Goal: Transaction & Acquisition: Book appointment/travel/reservation

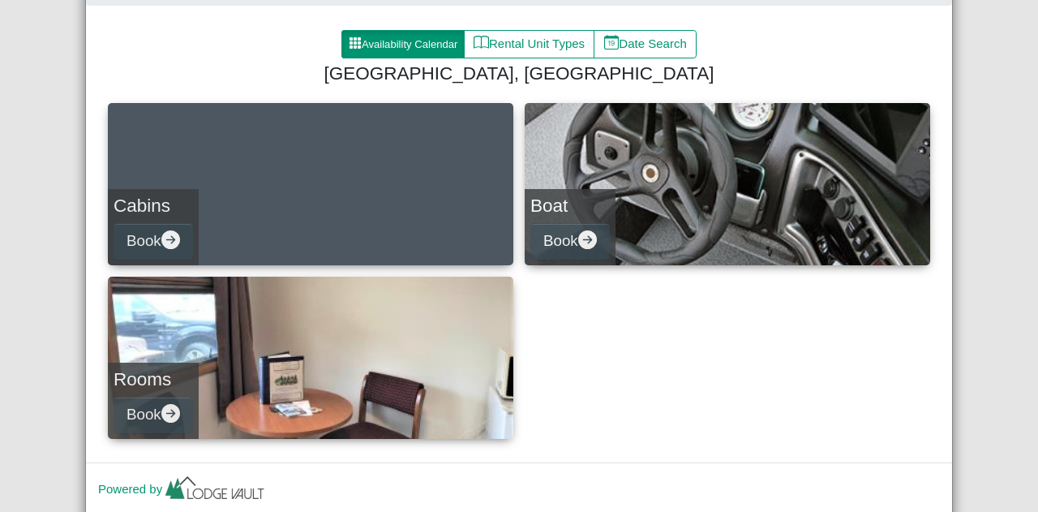
scroll to position [147, 0]
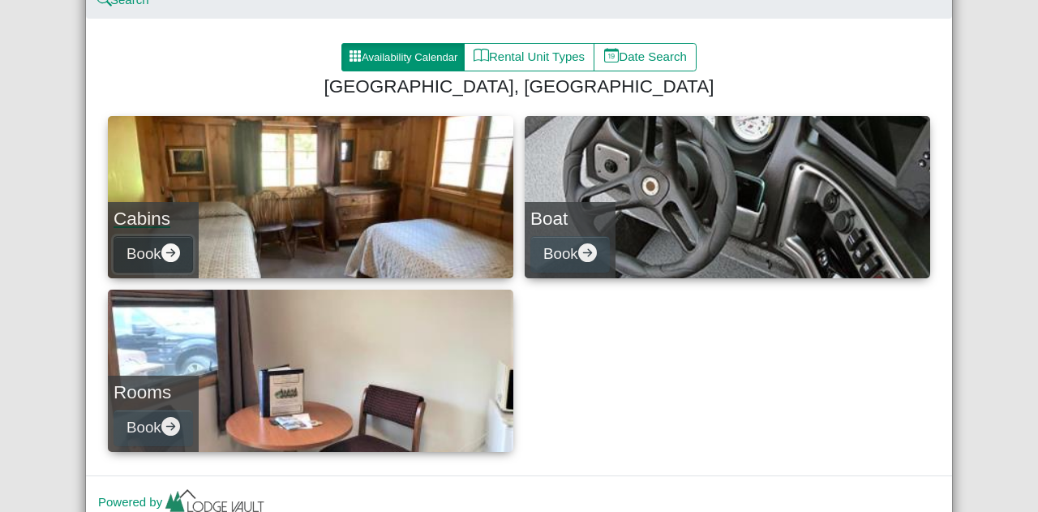
click at [171, 247] on icon "arrow right circle fill" at bounding box center [170, 252] width 19 height 19
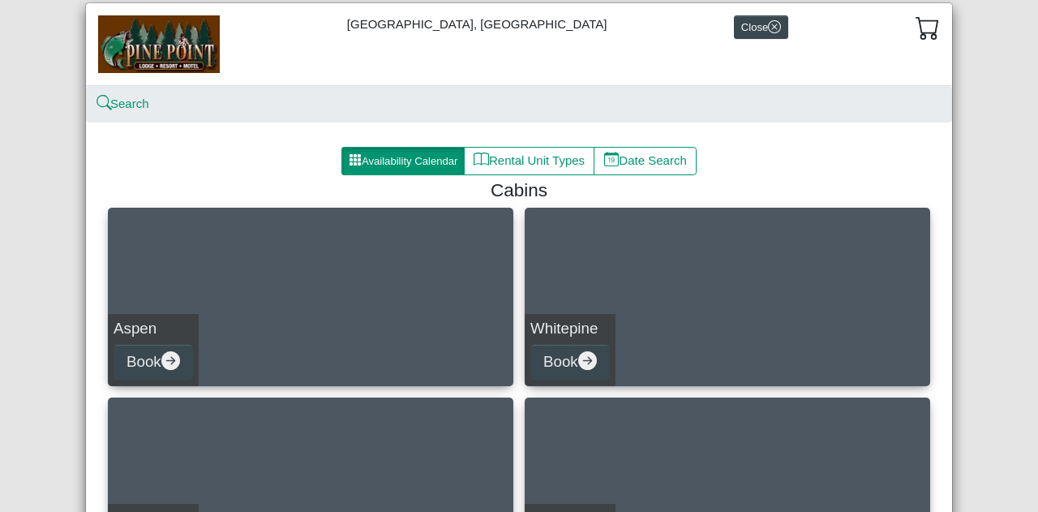
scroll to position [42, 0]
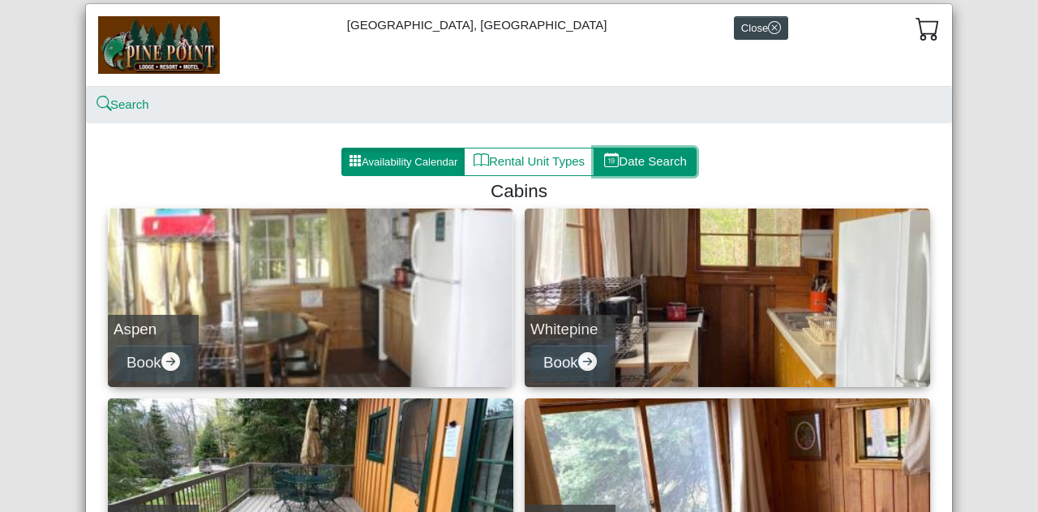
click at [646, 153] on button "Date Search" at bounding box center [645, 162] width 103 height 29
select select "*"
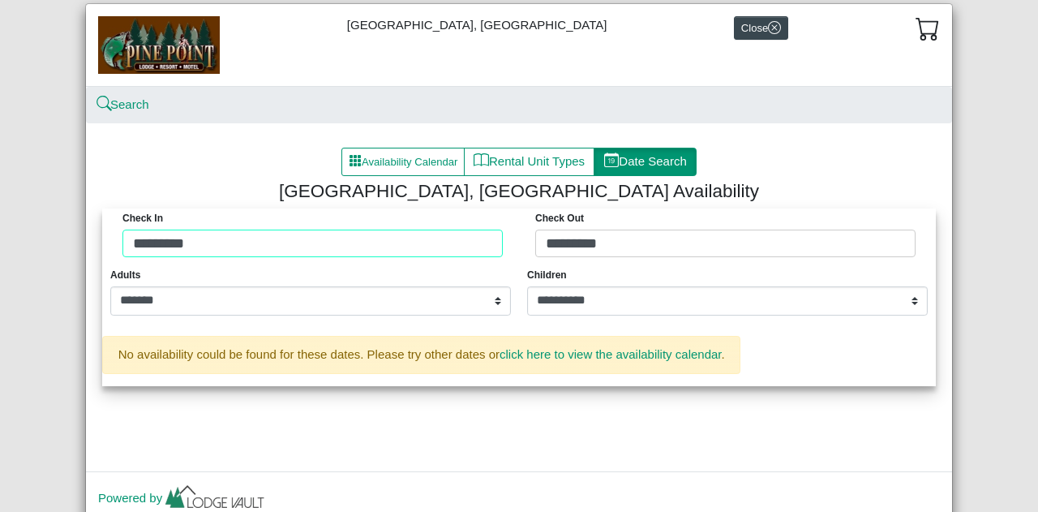
click at [389, 244] on div "Check in ********* Check Out *********" at bounding box center [519, 236] width 826 height 57
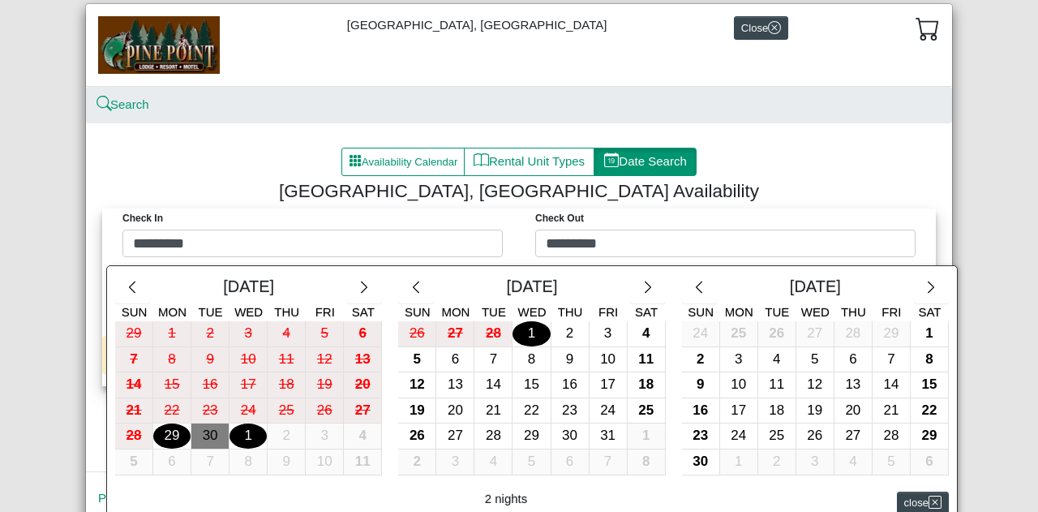
click at [256, 153] on div at bounding box center [519, 256] width 1038 height 512
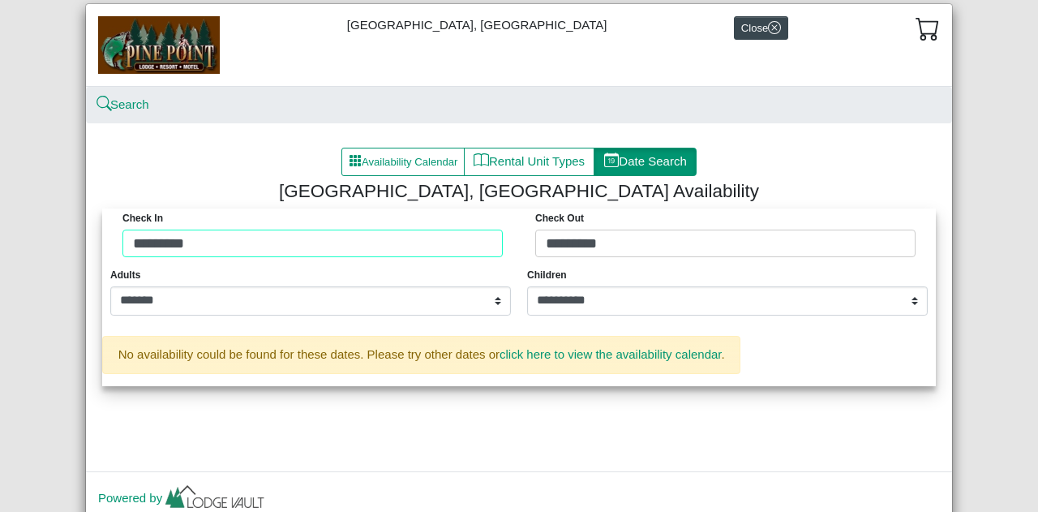
click at [317, 238] on div "Check in ********* Check Out *********" at bounding box center [519, 236] width 826 height 57
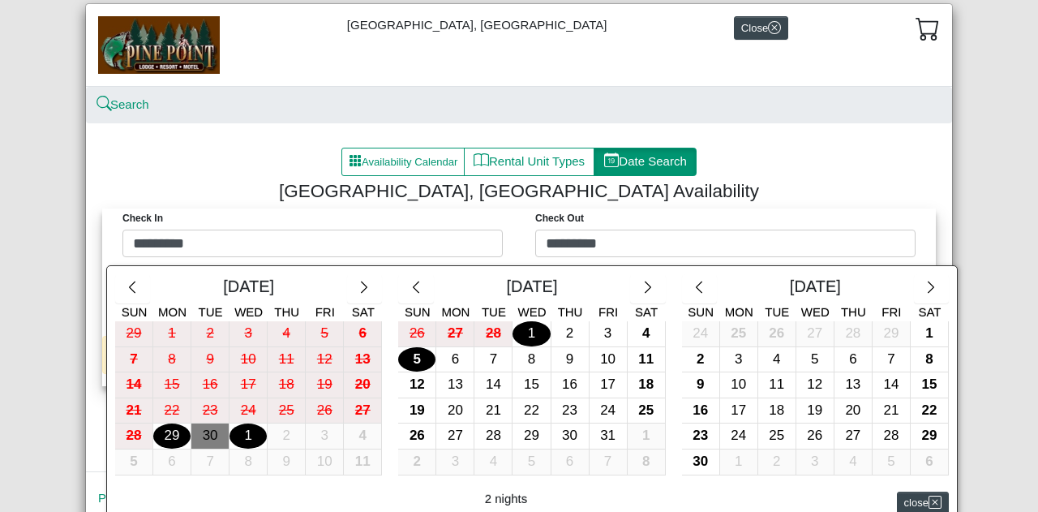
click at [415, 351] on div "5" at bounding box center [416, 359] width 37 height 25
type input "*********"
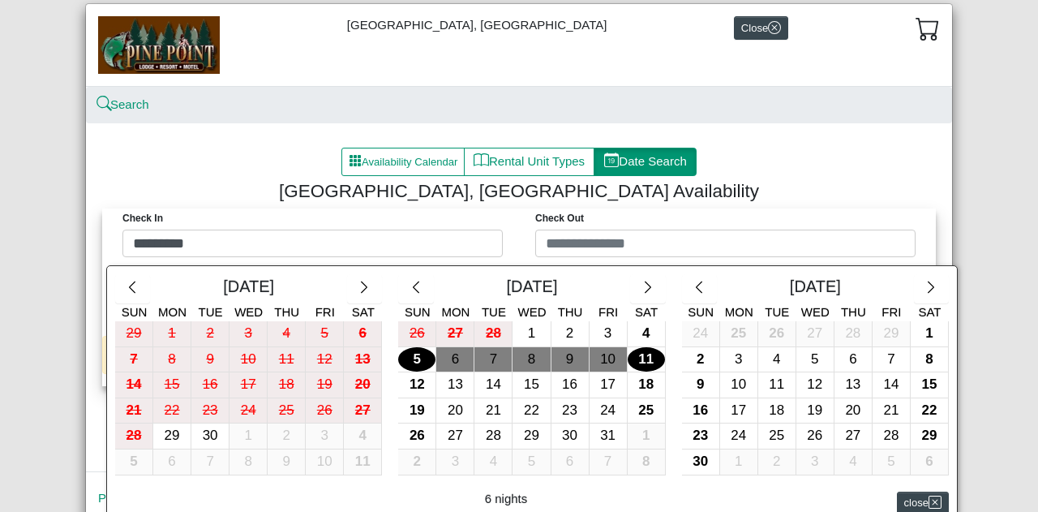
click at [636, 353] on div "11" at bounding box center [646, 359] width 37 height 25
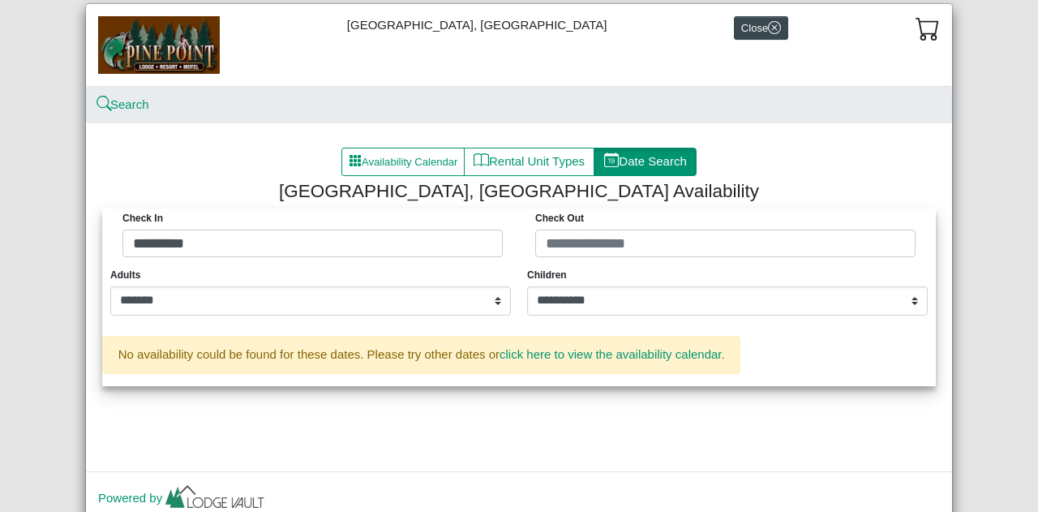
type input "**********"
click at [393, 155] on button "Availability Calendar" at bounding box center [403, 162] width 123 height 29
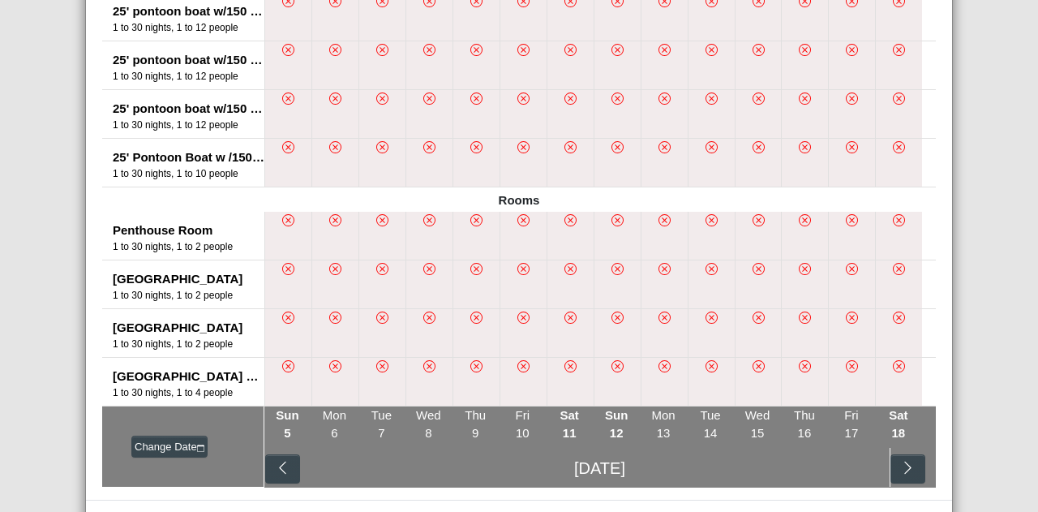
scroll to position [1265, 0]
click at [904, 463] on icon "chevron right" at bounding box center [907, 467] width 6 height 12
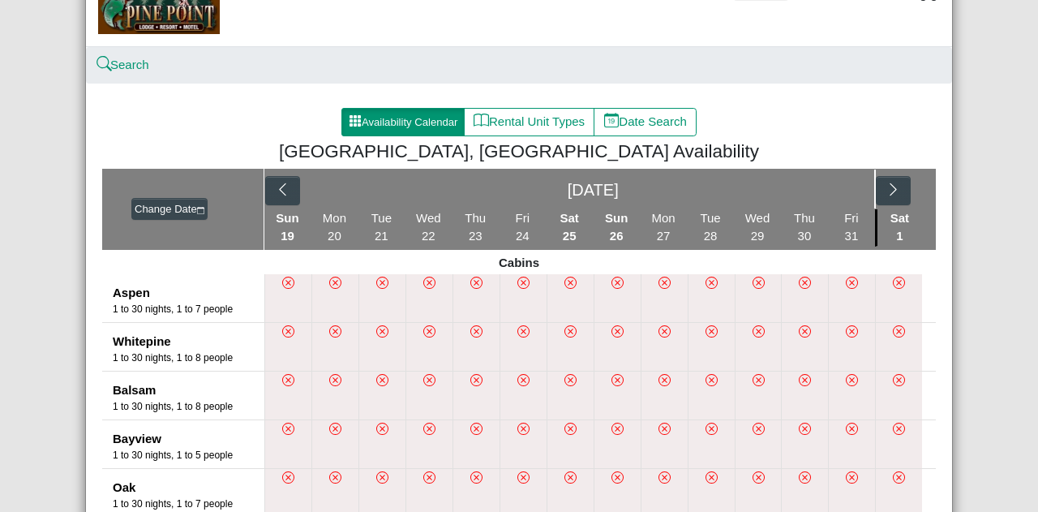
scroll to position [99, 0]
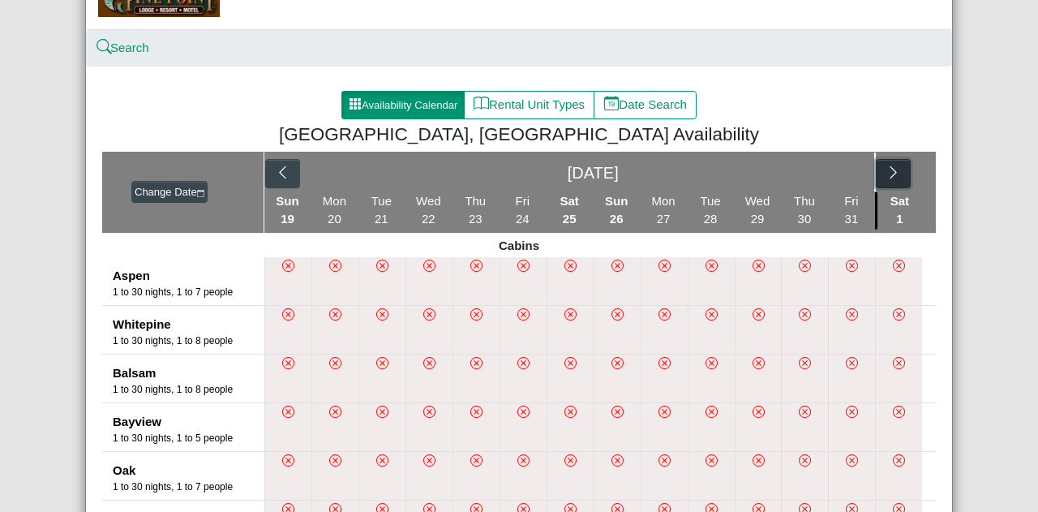
click at [886, 179] on icon "chevron right" at bounding box center [893, 172] width 15 height 15
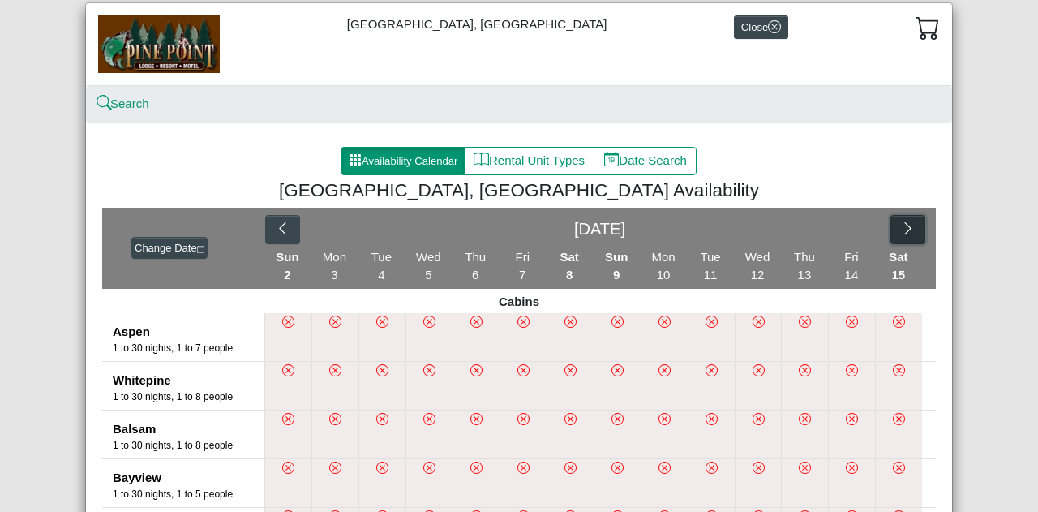
scroll to position [60, 0]
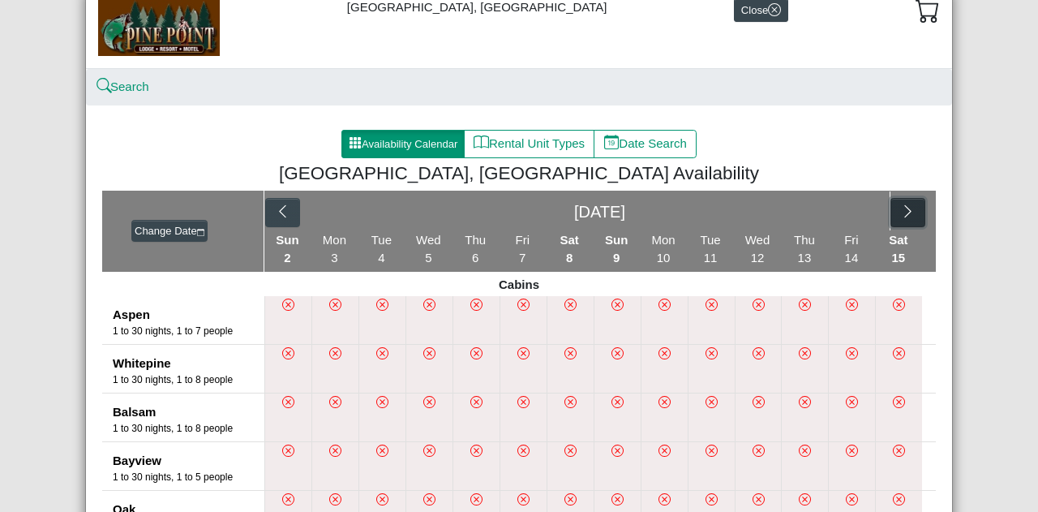
click at [900, 208] on icon "chevron right" at bounding box center [907, 211] width 15 height 15
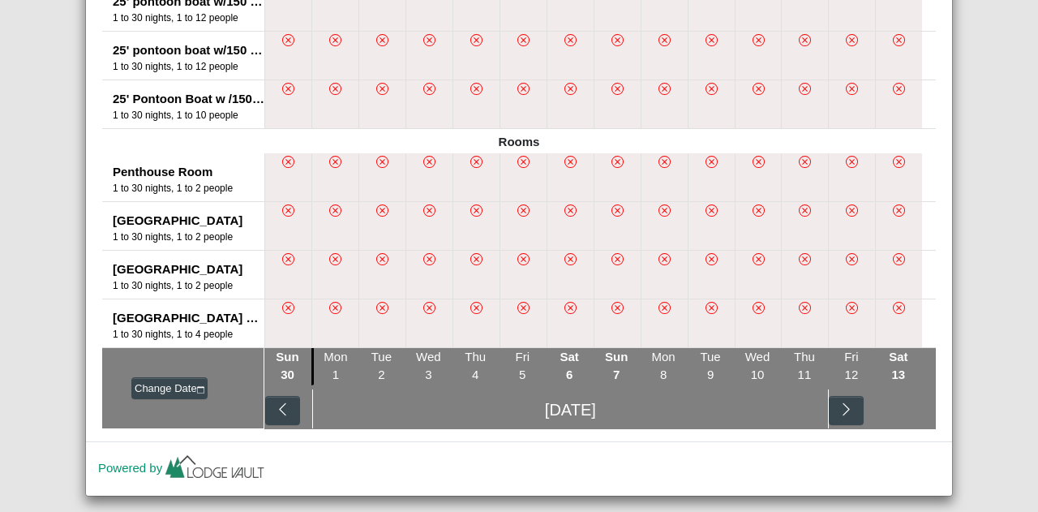
scroll to position [1351, 0]
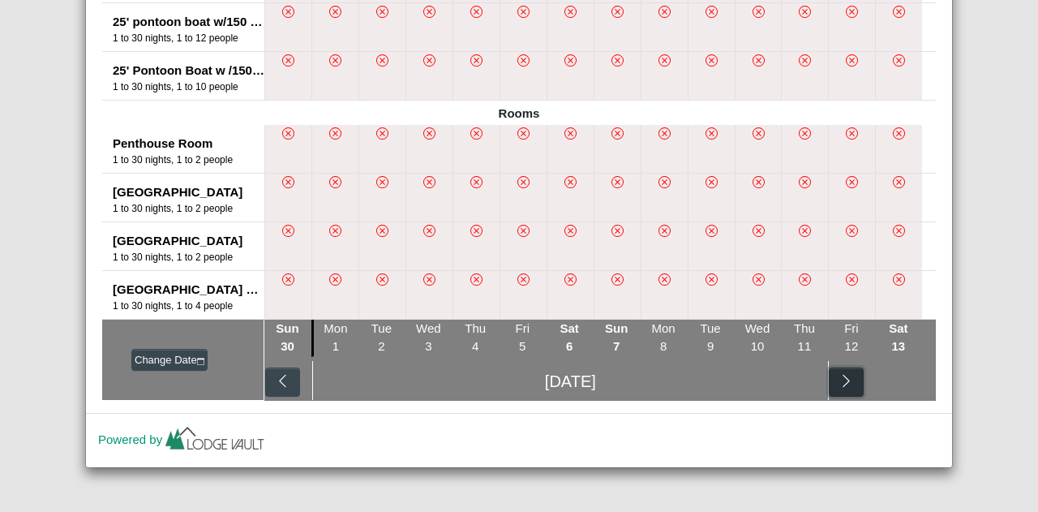
click at [842, 372] on button "button" at bounding box center [846, 381] width 35 height 29
click at [909, 372] on button "button" at bounding box center [908, 381] width 35 height 29
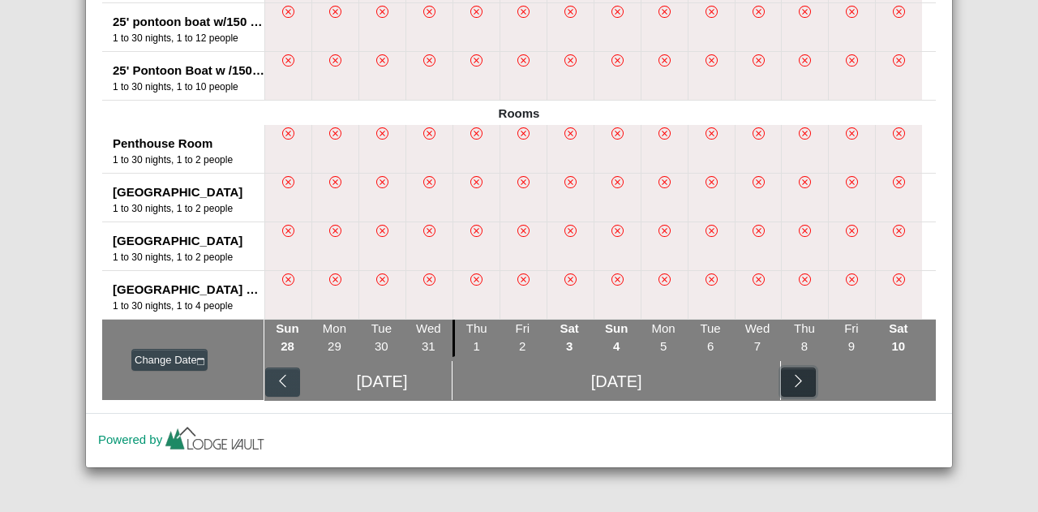
click at [794, 380] on icon "chevron right" at bounding box center [798, 380] width 15 height 15
click at [904, 374] on icon "chevron right" at bounding box center [907, 380] width 15 height 15
click at [808, 386] on button "button" at bounding box center [798, 381] width 35 height 29
click at [900, 369] on button "button" at bounding box center [908, 381] width 35 height 29
click at [794, 379] on icon "chevron right" at bounding box center [798, 380] width 15 height 15
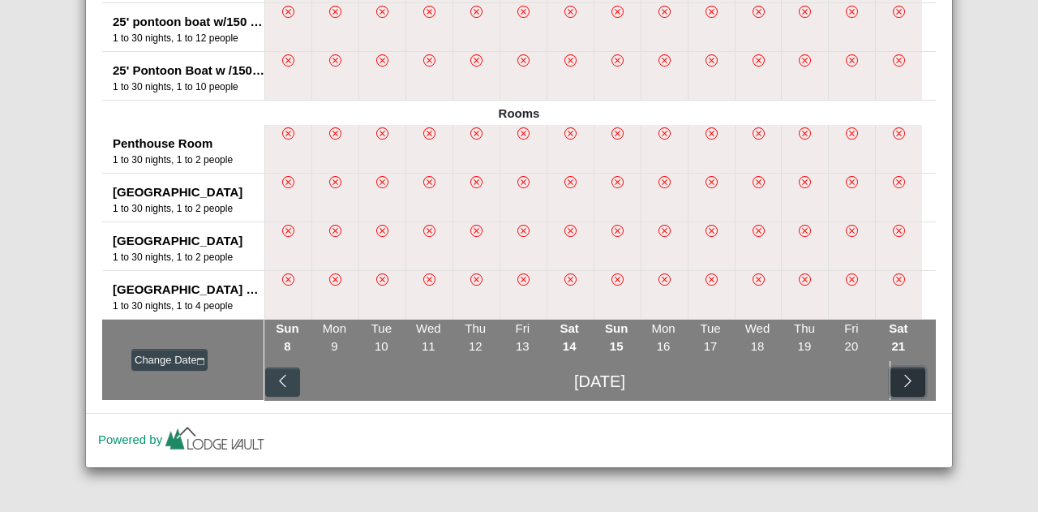
click at [900, 376] on icon "chevron right" at bounding box center [907, 380] width 15 height 15
click at [792, 378] on icon "chevron right" at bounding box center [799, 380] width 15 height 15
click at [909, 376] on icon "chevron right" at bounding box center [907, 380] width 15 height 15
click at [886, 382] on icon "chevron right" at bounding box center [893, 380] width 15 height 15
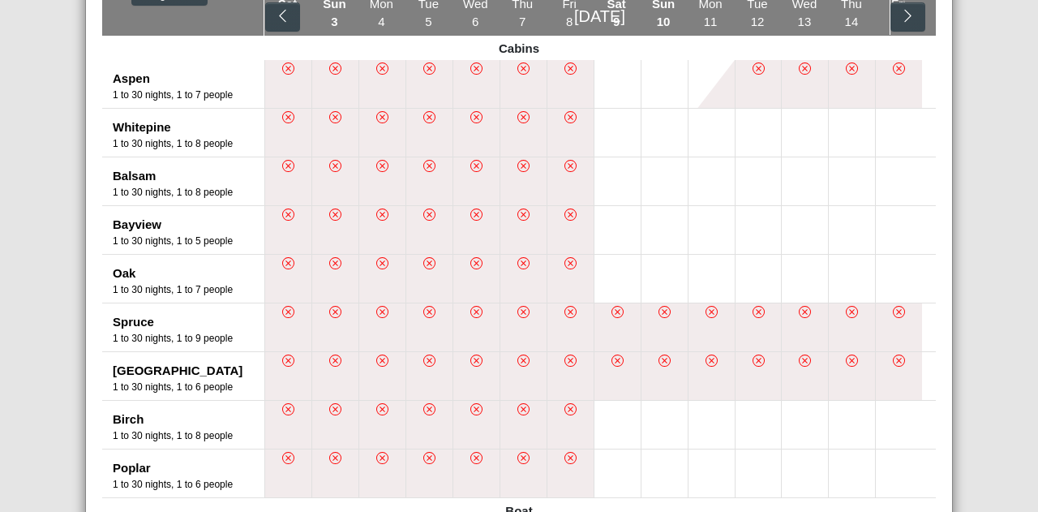
scroll to position [297, 0]
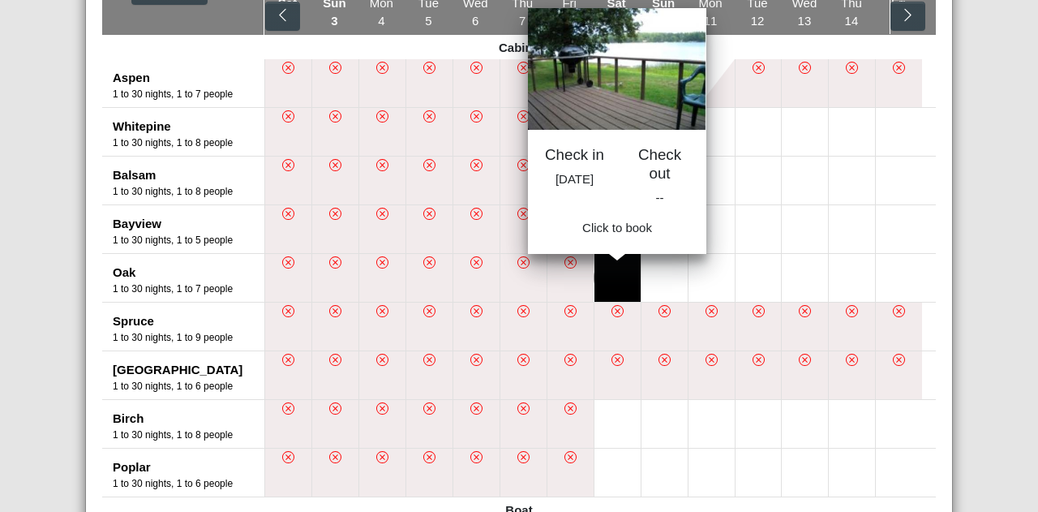
click at [616, 267] on button at bounding box center [618, 278] width 46 height 48
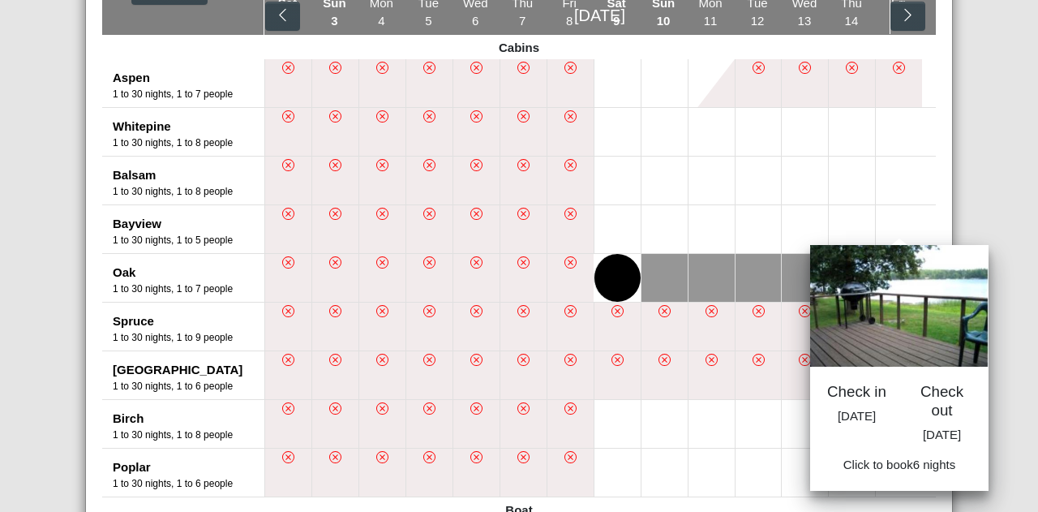
click at [890, 277] on button at bounding box center [899, 278] width 46 height 48
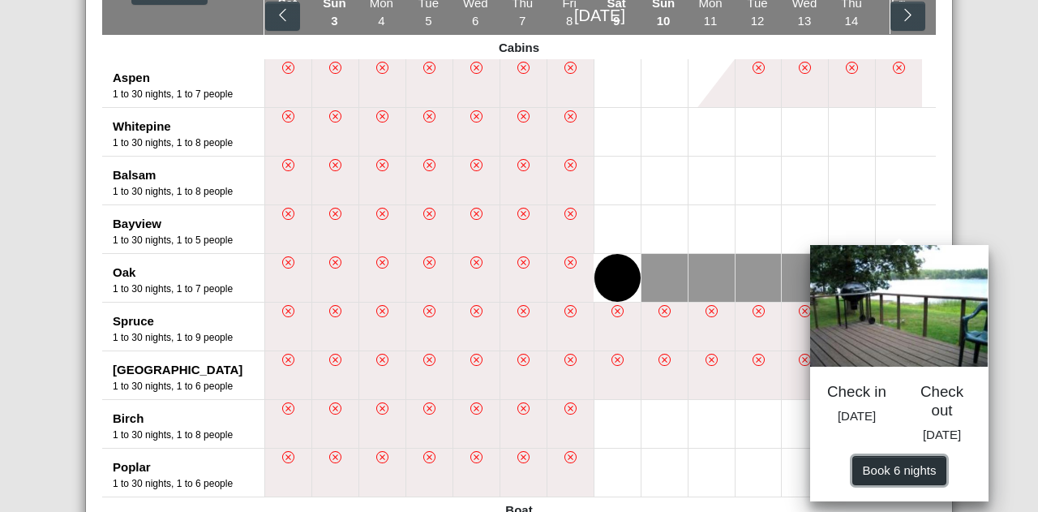
click at [897, 476] on span "Book 6 night s" at bounding box center [900, 469] width 74 height 14
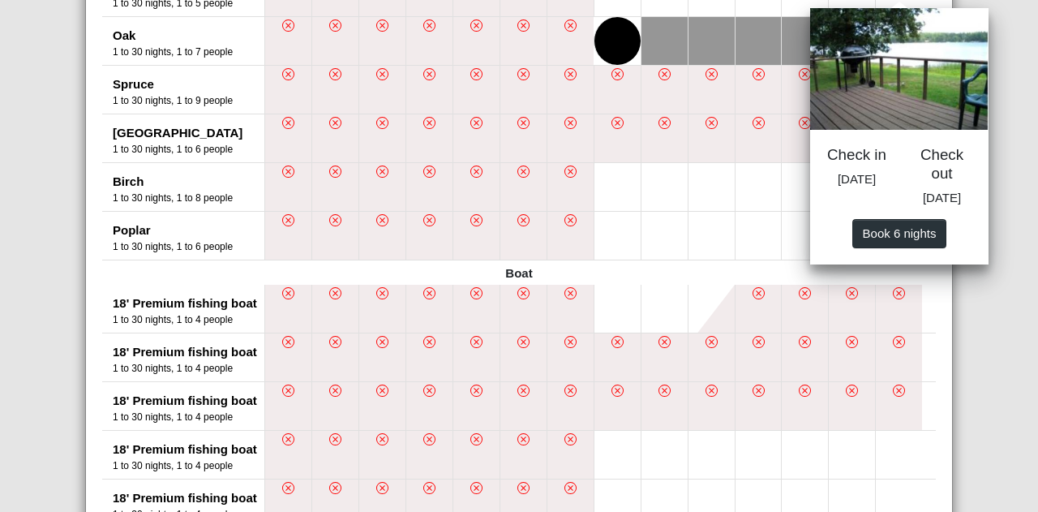
select select "*"
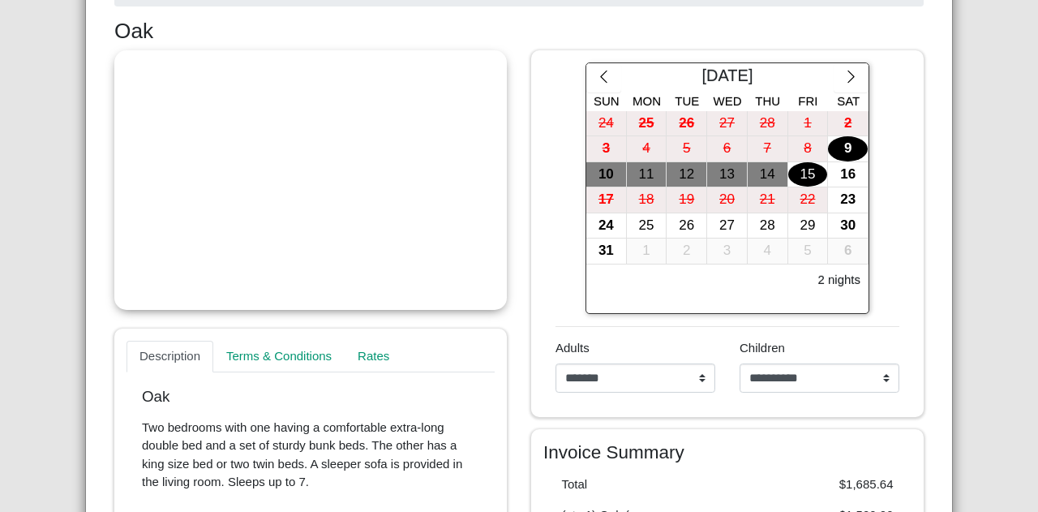
scroll to position [258, 0]
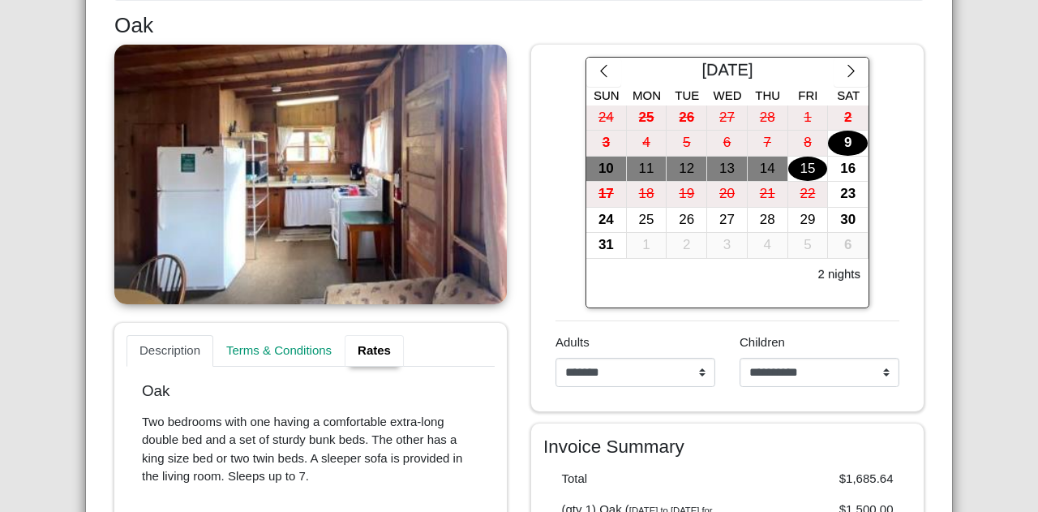
click at [371, 352] on link "Rates" at bounding box center [374, 351] width 59 height 32
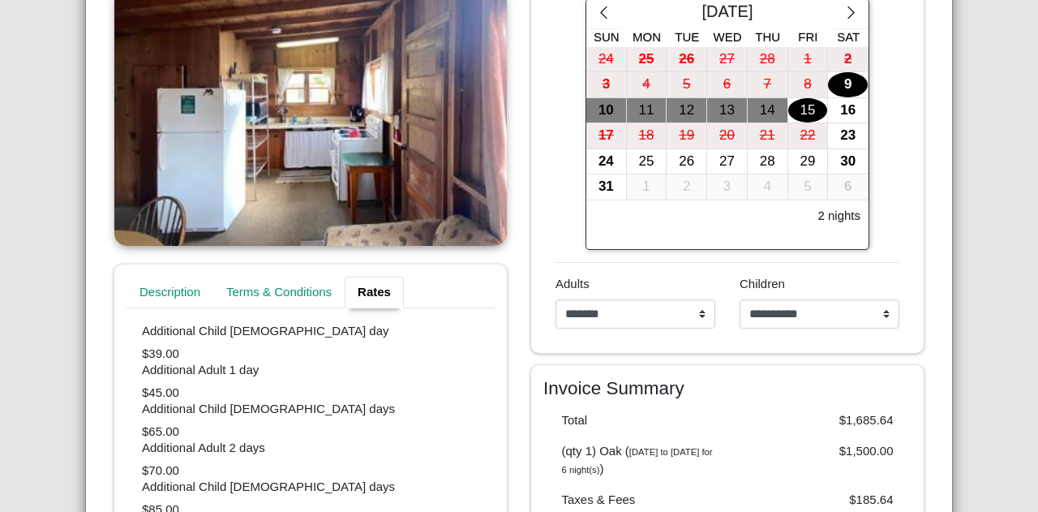
scroll to position [0, 0]
